Goal: Task Accomplishment & Management: Use online tool/utility

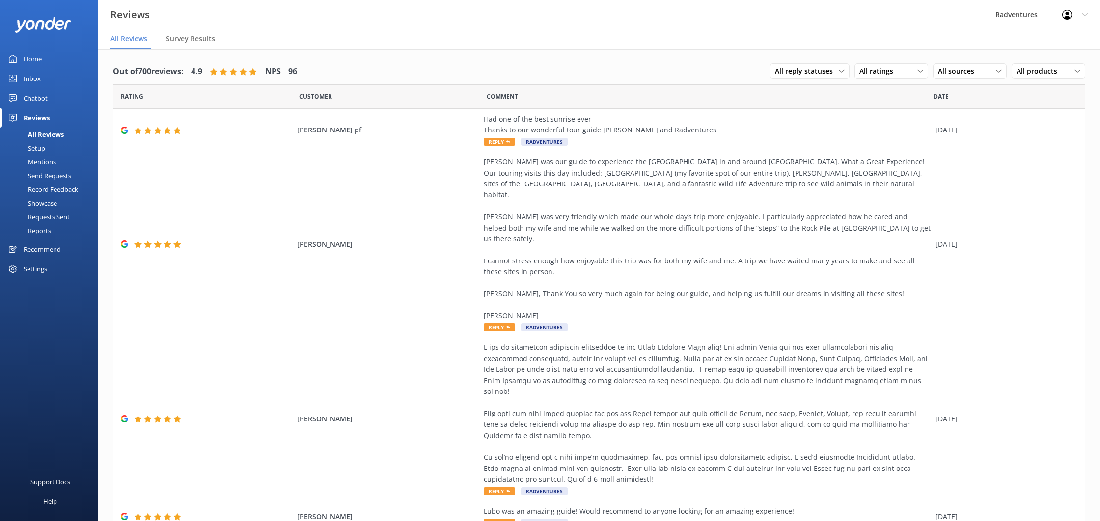
click at [46, 145] on link "Setup" at bounding box center [52, 148] width 92 height 14
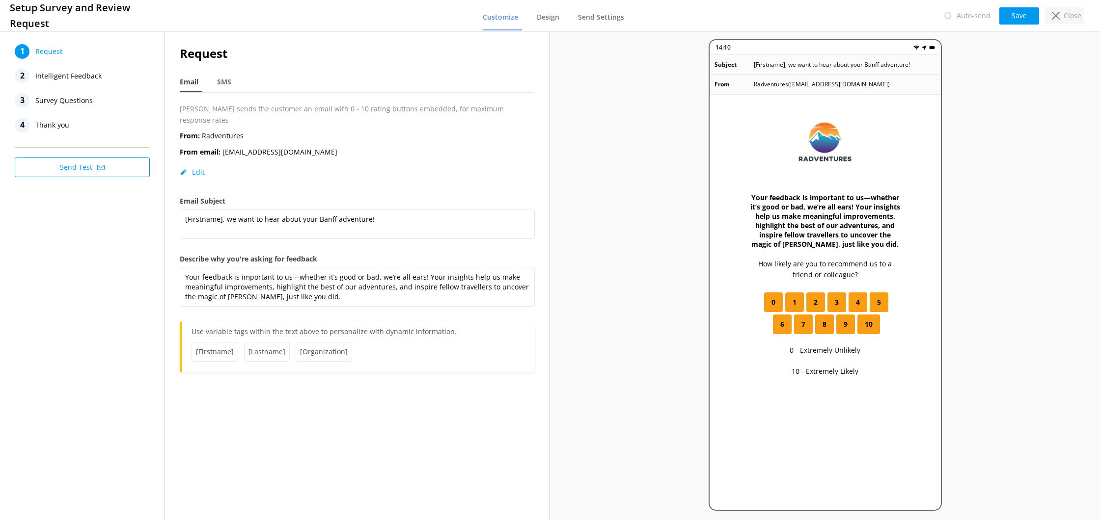
click at [1059, 17] on icon at bounding box center [1056, 16] width 8 height 8
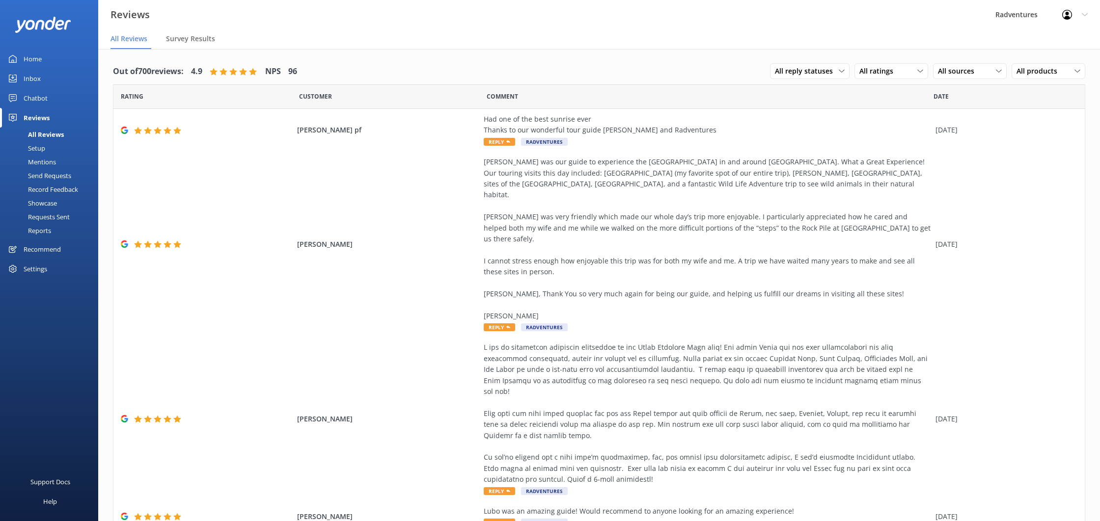
click at [45, 149] on div "Setup" at bounding box center [25, 148] width 39 height 14
